Goal: Task Accomplishment & Management: Use online tool/utility

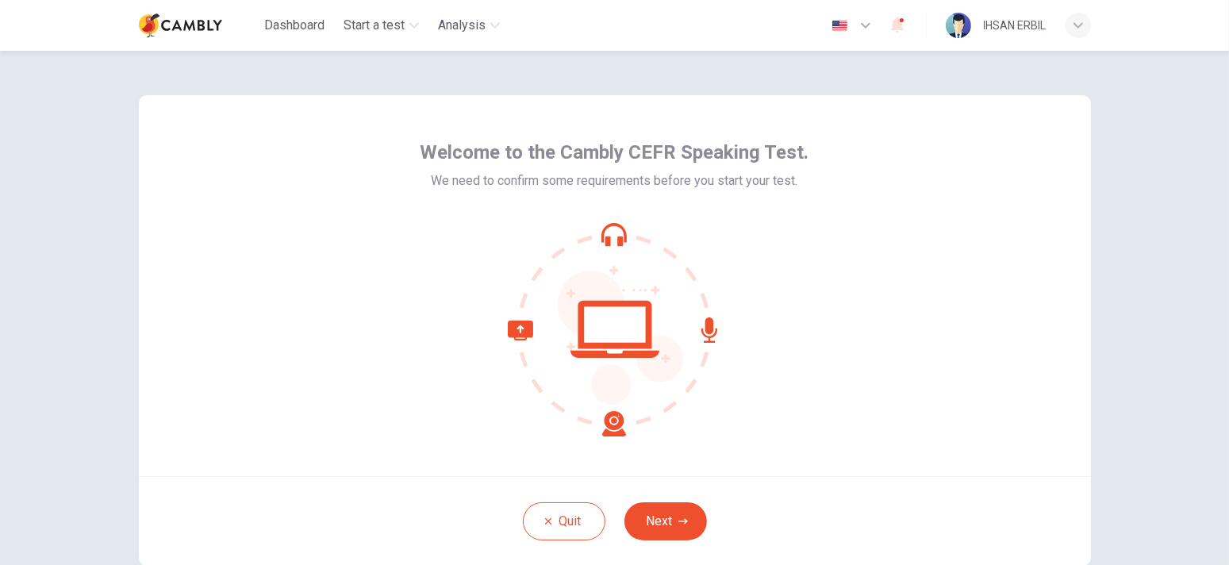
scroll to position [79, 0]
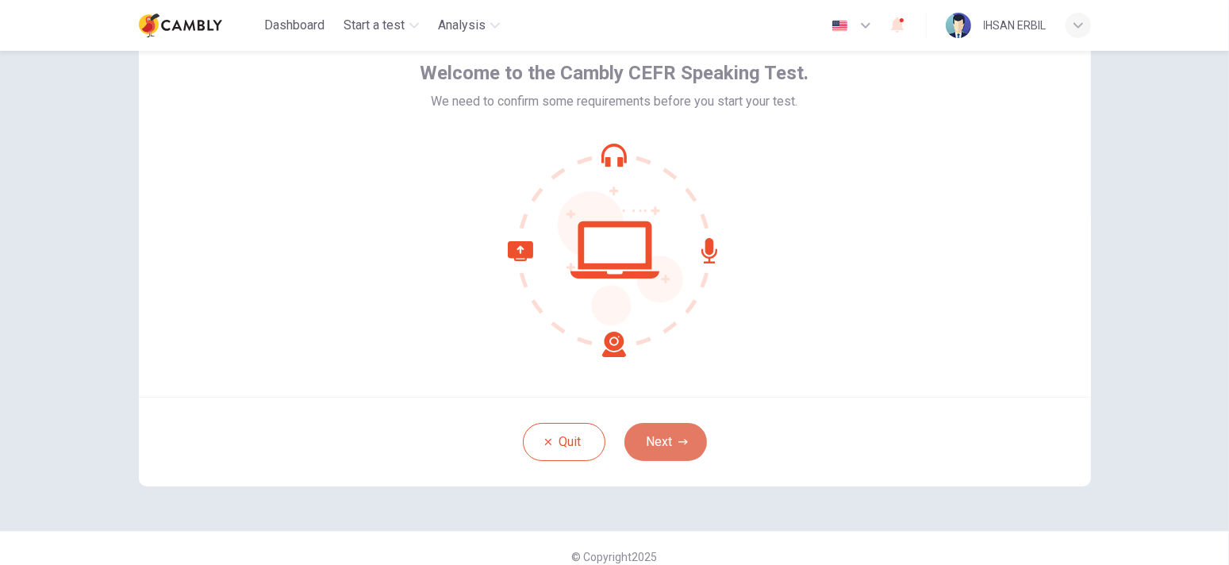
click at [666, 443] on button "Next" at bounding box center [665, 442] width 83 height 38
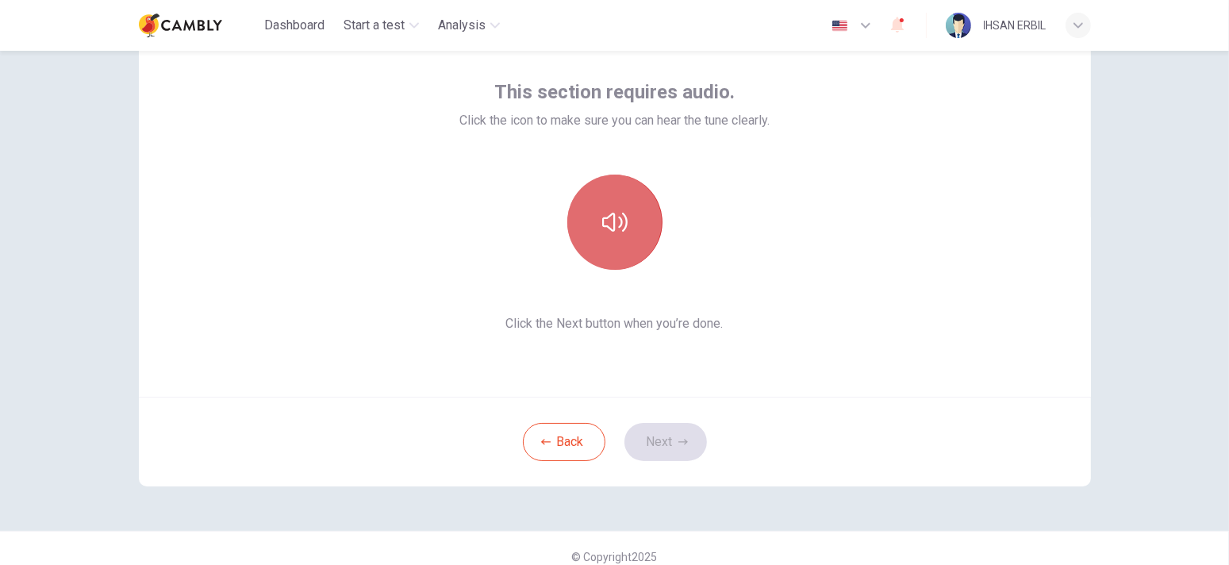
click at [643, 254] on button "button" at bounding box center [614, 222] width 95 height 95
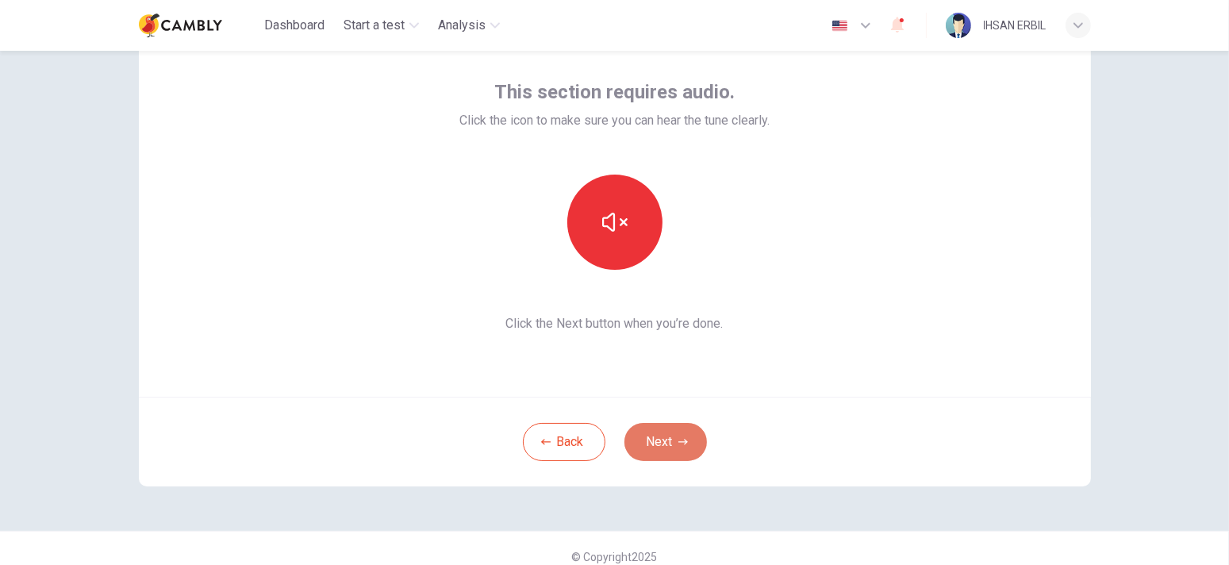
click at [666, 447] on button "Next" at bounding box center [665, 442] width 83 height 38
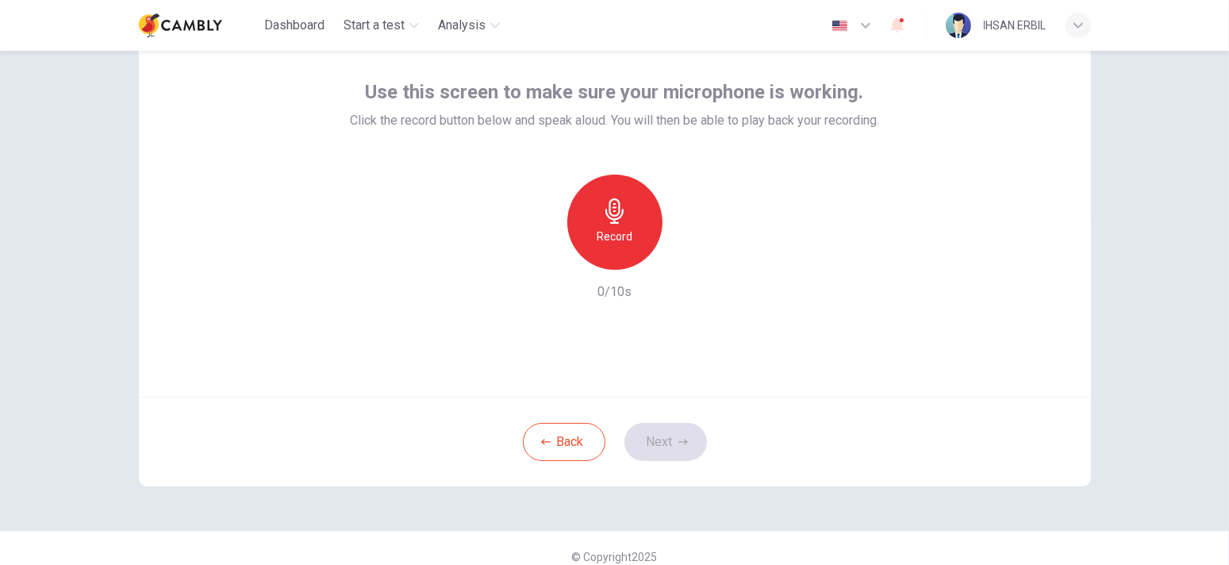
click at [605, 236] on h6 "Record" at bounding box center [615, 236] width 36 height 19
click at [605, 236] on h6 "Stop" at bounding box center [615, 236] width 24 height 19
click at [685, 255] on icon "button" at bounding box center [688, 257] width 7 height 10
click at [674, 426] on button "Next" at bounding box center [665, 442] width 83 height 38
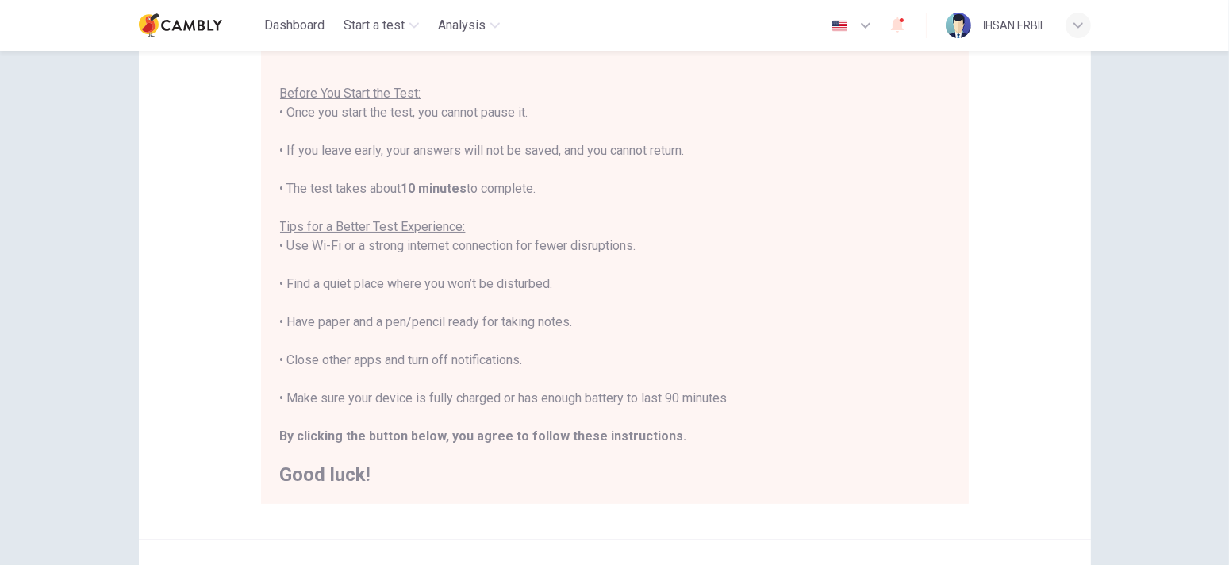
scroll to position [238, 0]
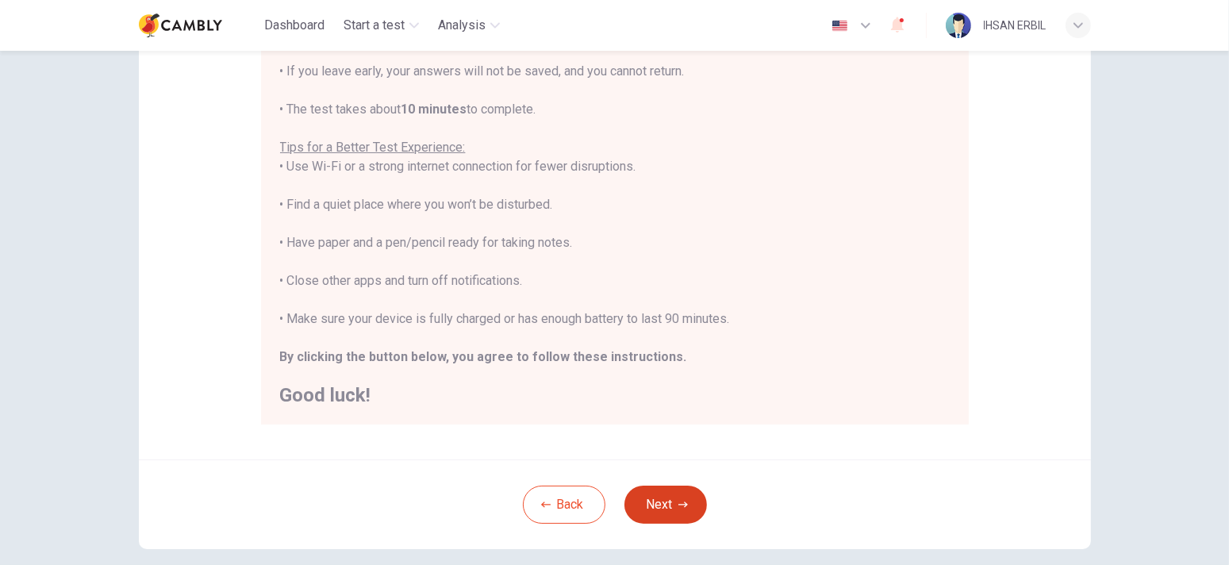
click at [661, 506] on button "Next" at bounding box center [665, 505] width 83 height 38
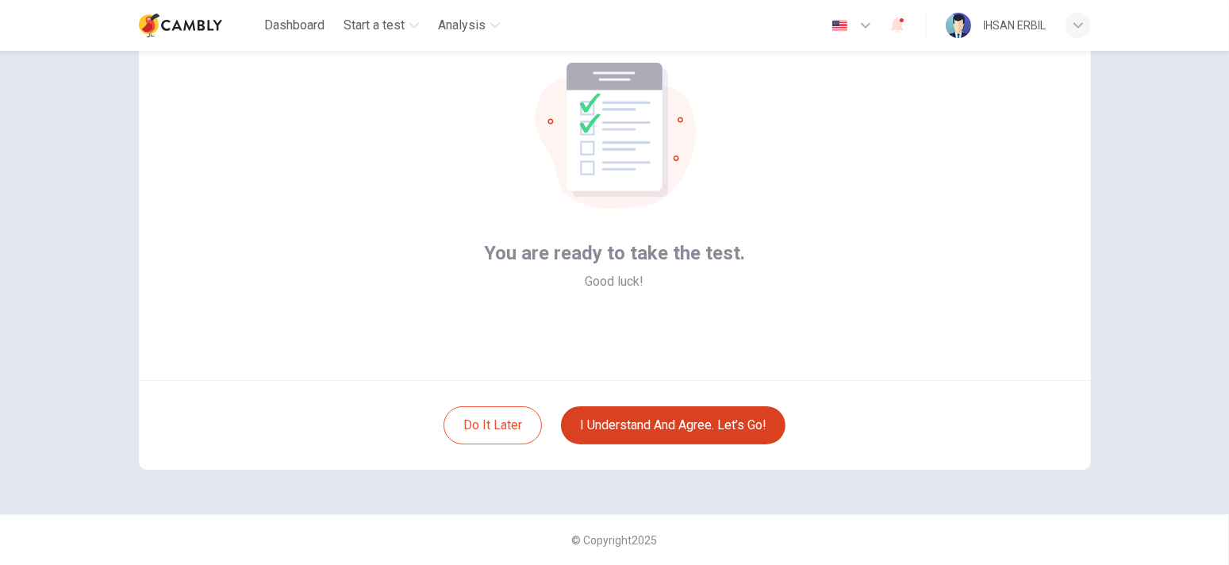
scroll to position [95, 0]
click at [689, 436] on button "I understand and agree. Let’s go!" at bounding box center [673, 426] width 225 height 38
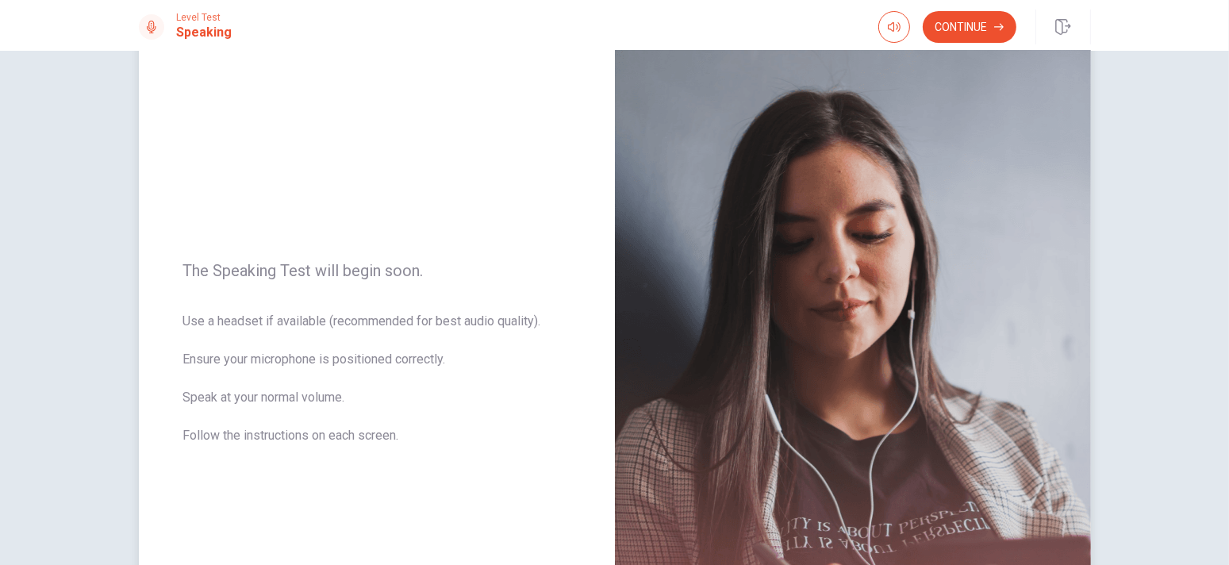
scroll to position [53, 0]
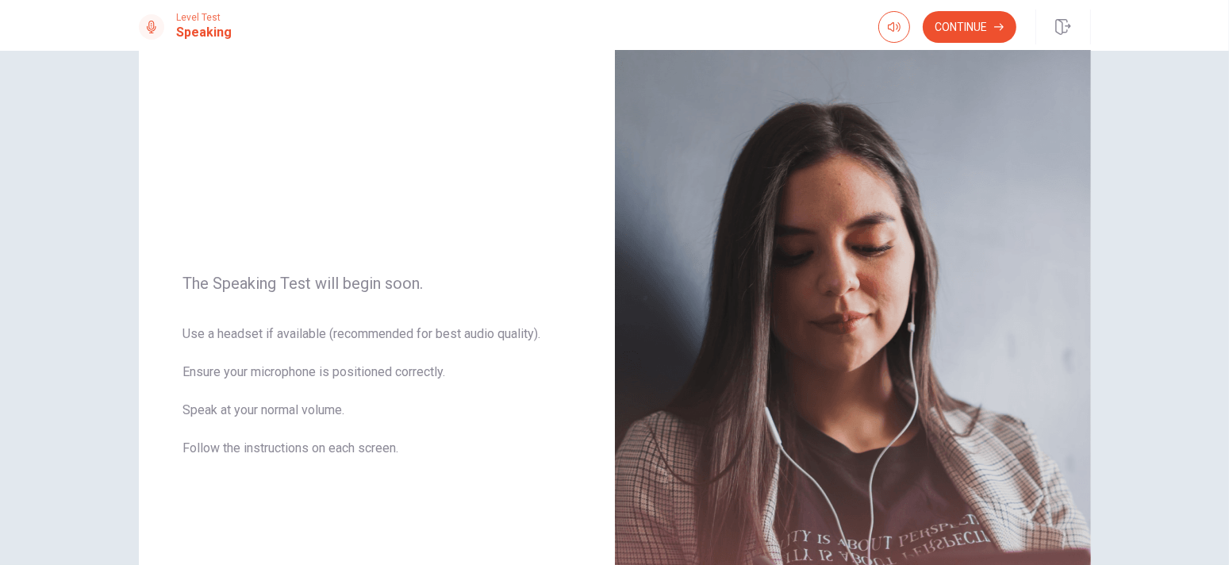
click at [952, 35] on button "Continue" at bounding box center [970, 27] width 94 height 32
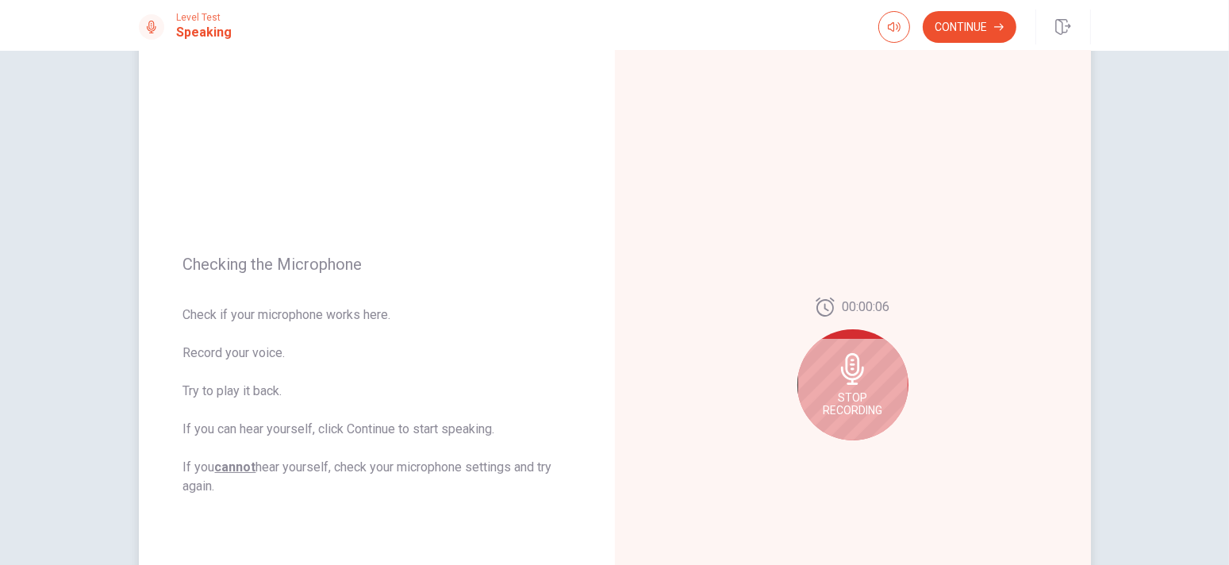
click at [874, 369] on div "Stop Recording" at bounding box center [852, 384] width 111 height 111
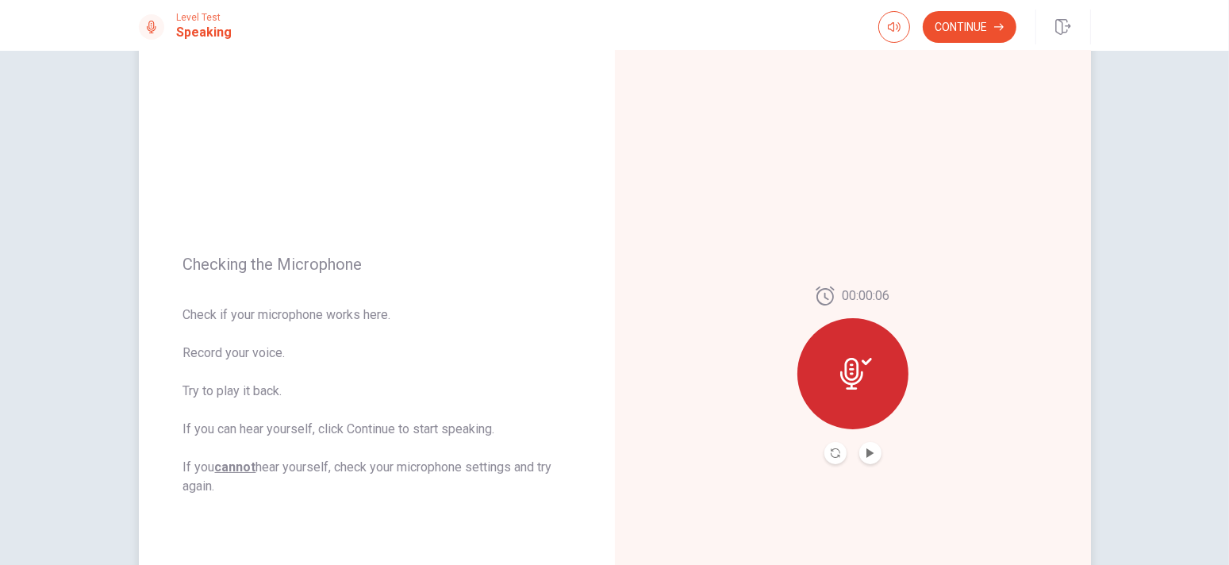
click at [859, 459] on button "Play Audio" at bounding box center [870, 453] width 22 height 22
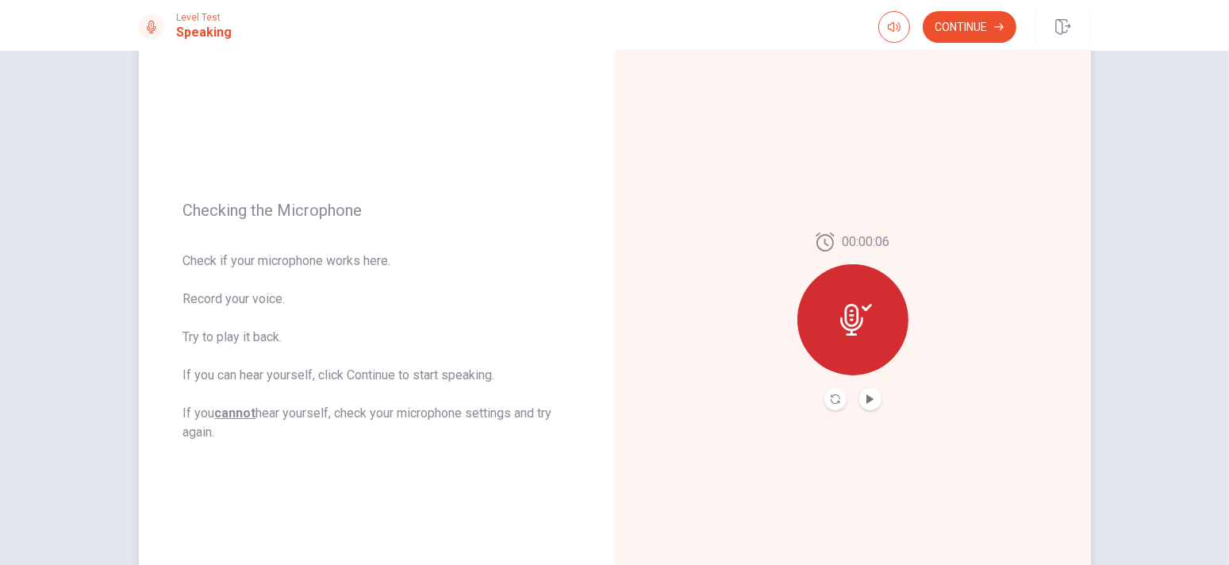
scroll to position [79, 0]
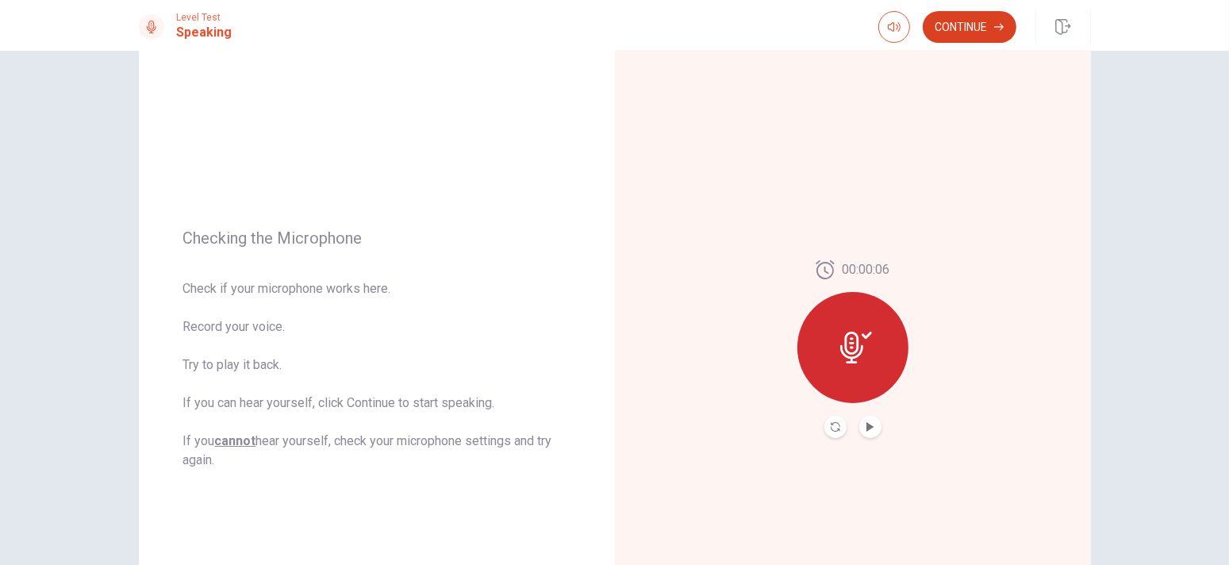
click at [968, 25] on button "Continue" at bounding box center [970, 27] width 94 height 32
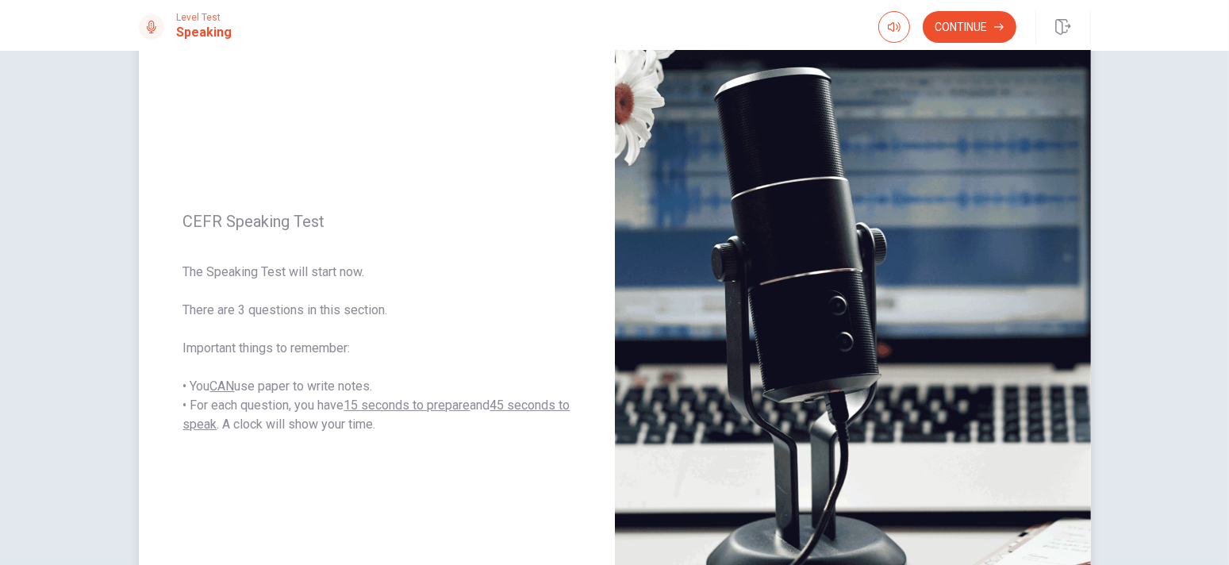
scroll to position [132, 0]
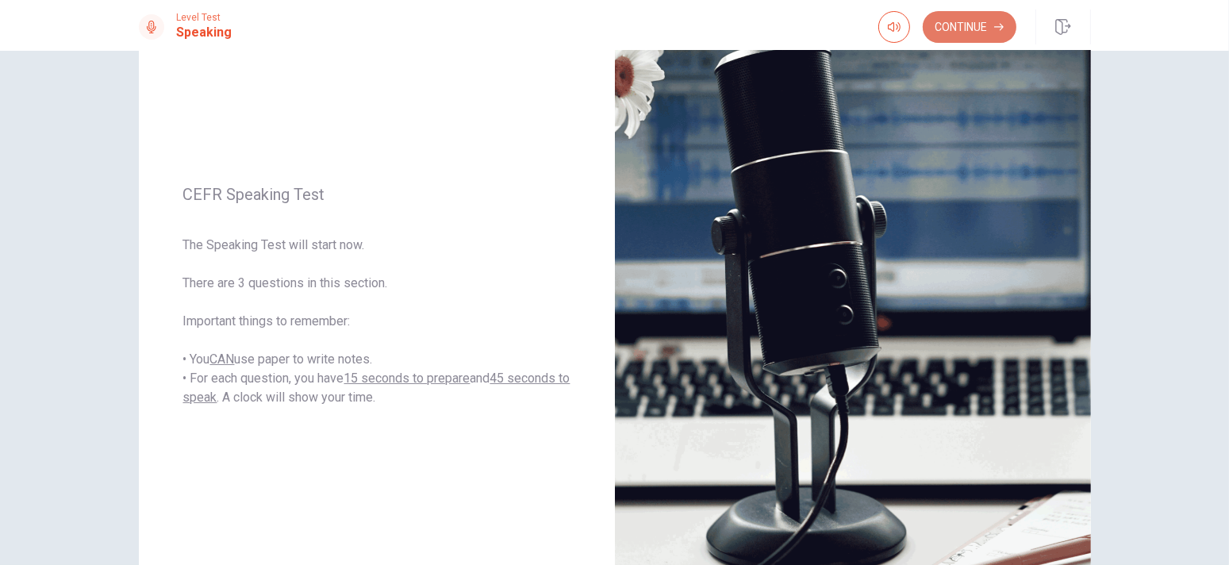
click at [981, 29] on button "Continue" at bounding box center [970, 27] width 94 height 32
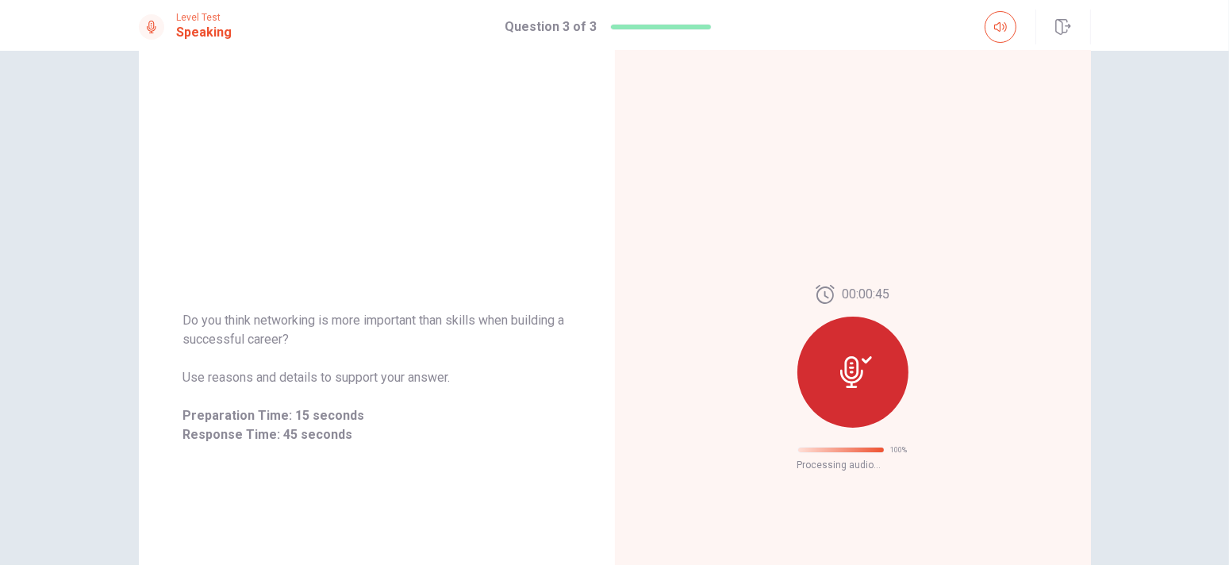
scroll to position [12, 0]
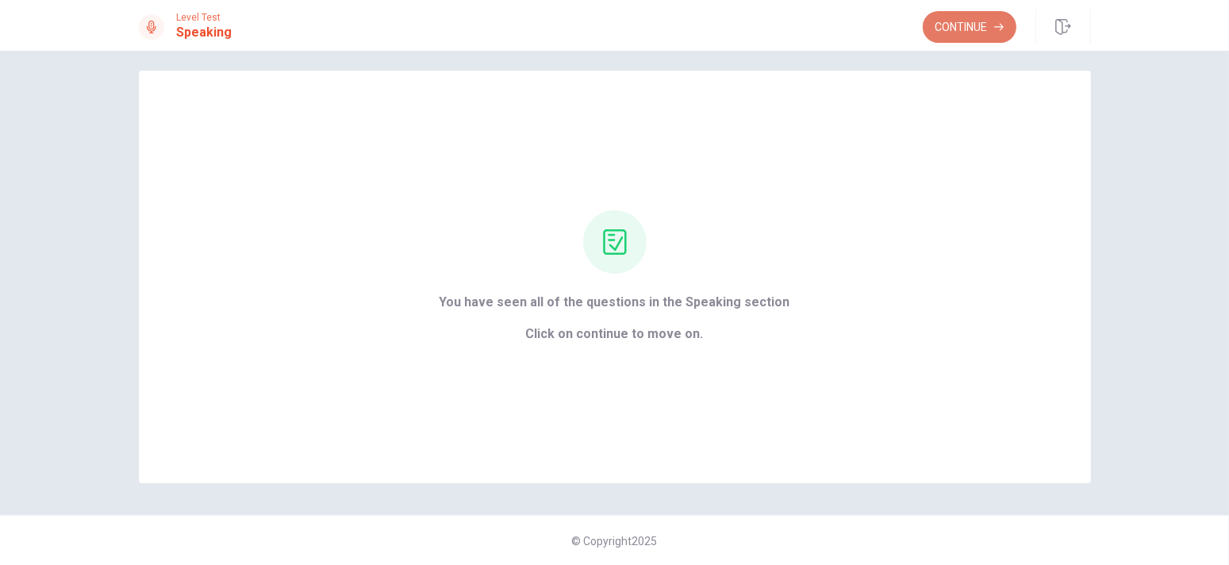
click at [986, 23] on button "Continue" at bounding box center [970, 27] width 94 height 32
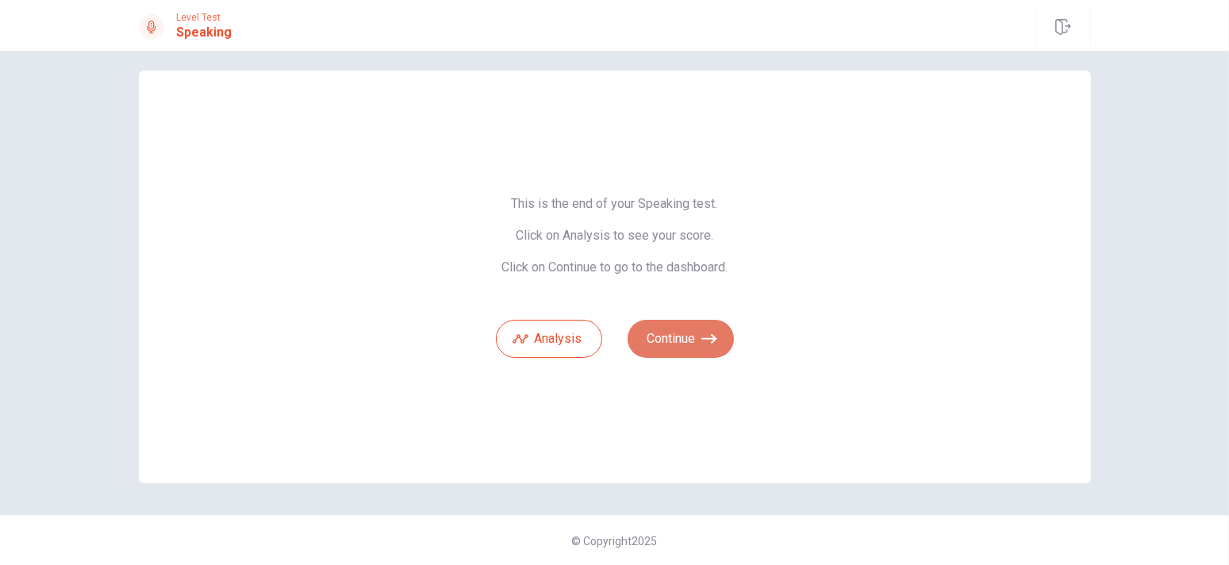
click at [706, 336] on icon "button" at bounding box center [709, 339] width 16 height 16
